Goal: Task Accomplishment & Management: Manage account settings

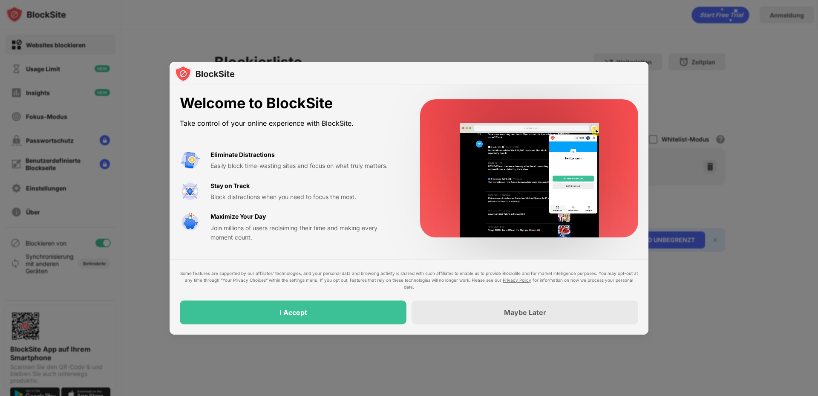
click at [312, 317] on div "I Accept" at bounding box center [293, 312] width 227 height 24
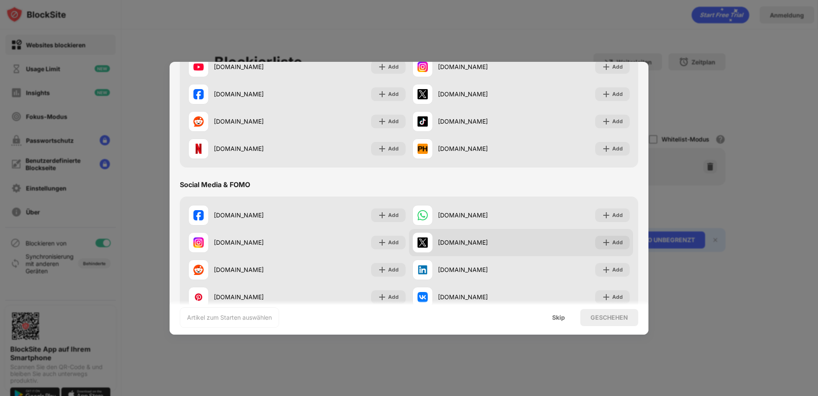
scroll to position [170, 0]
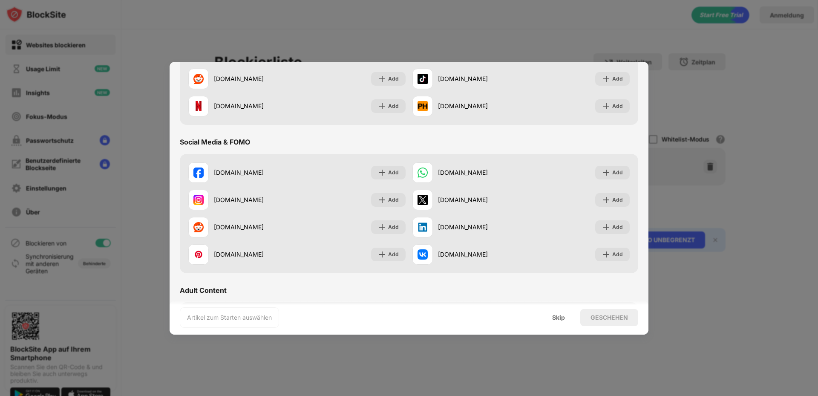
click at [730, 317] on div at bounding box center [409, 198] width 818 height 396
click at [565, 319] on div "Skip" at bounding box center [558, 317] width 13 height 7
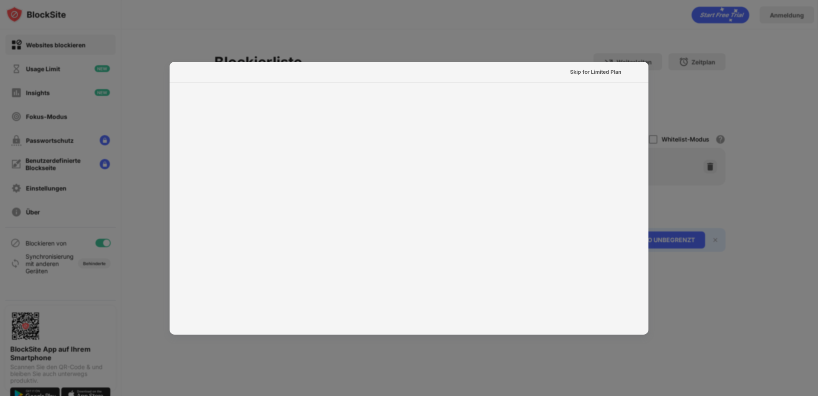
click at [130, 34] on body "Websites blockieren Usage Limit Insights Fokus-Modus Passwortschutz Benutzerdef…" at bounding box center [409, 198] width 818 height 396
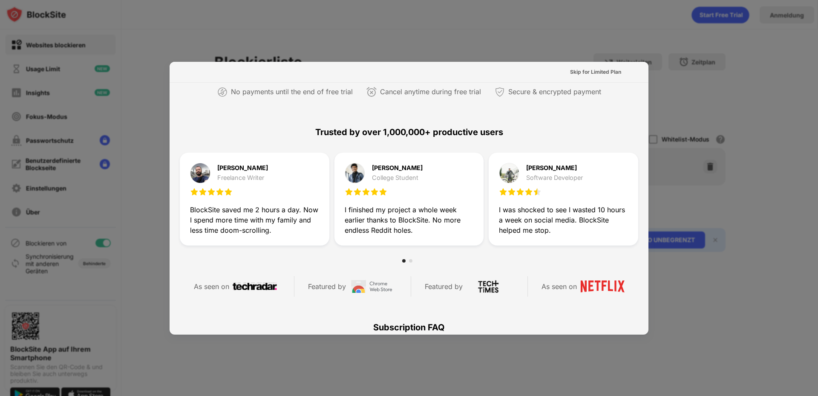
scroll to position [0, 0]
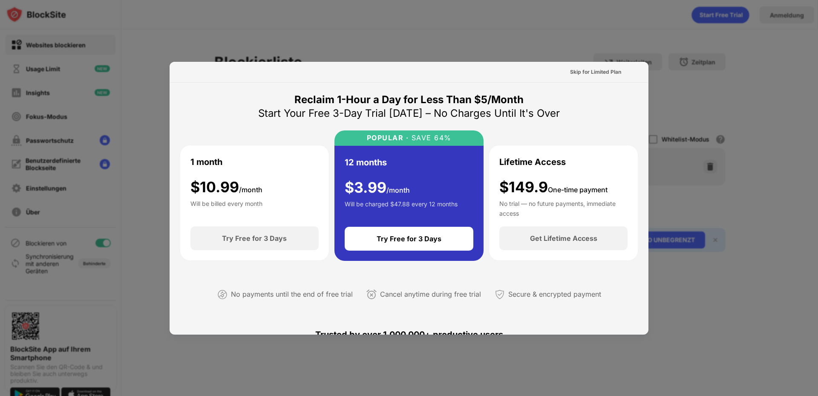
click at [773, 331] on div at bounding box center [409, 198] width 818 height 396
click at [528, 58] on div at bounding box center [409, 198] width 818 height 396
